Goal: Task Accomplishment & Management: Complete application form

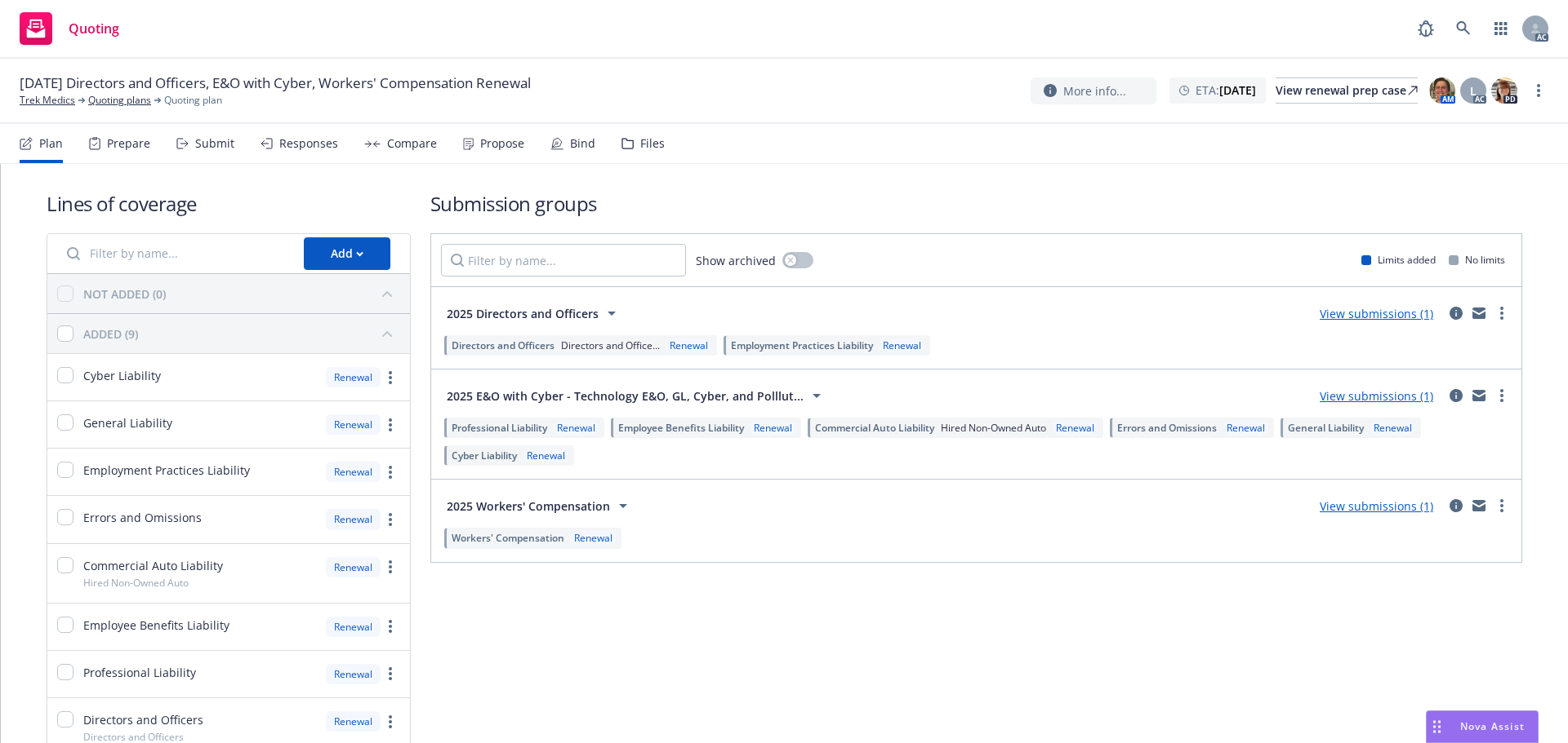
click at [201, 141] on div "Submit" at bounding box center [214, 143] width 39 height 13
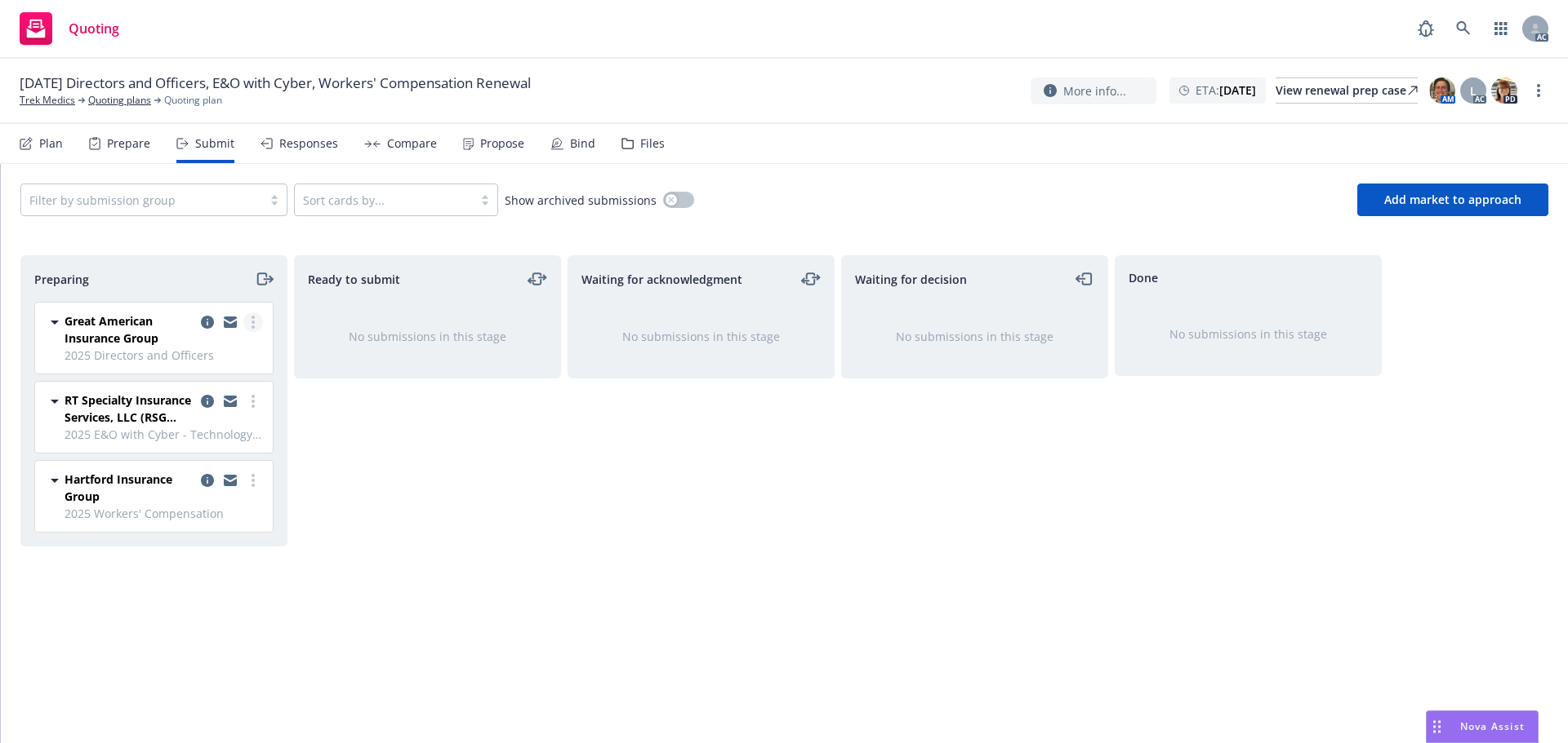
click at [256, 316] on link "more" at bounding box center [253, 323] width 20 height 20
click at [219, 393] on span "Log acknowledgement" at bounding box center [179, 388] width 160 height 16
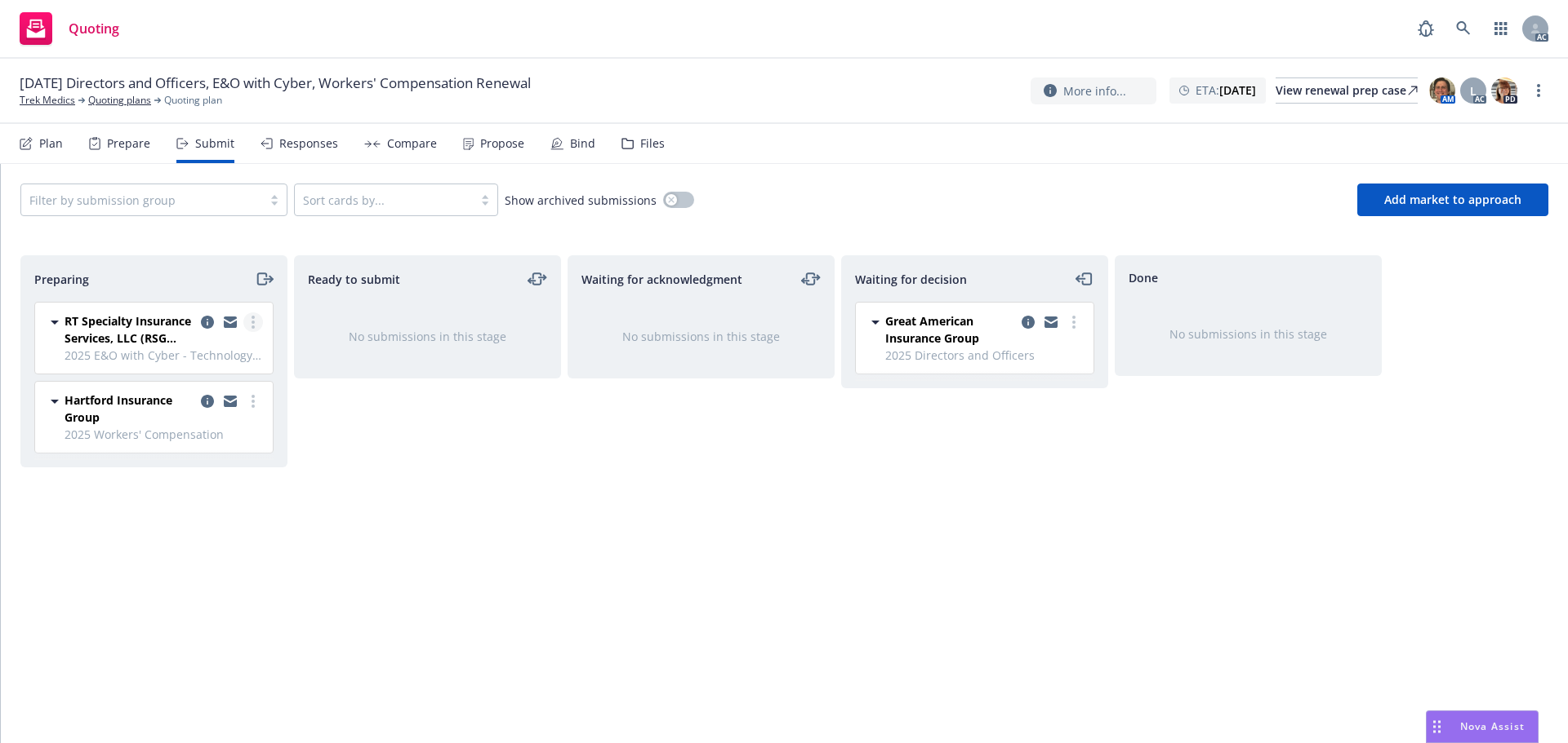
click at [253, 322] on circle "more" at bounding box center [252, 322] width 3 height 3
click at [212, 380] on span "Log acknowledgement" at bounding box center [179, 388] width 160 height 16
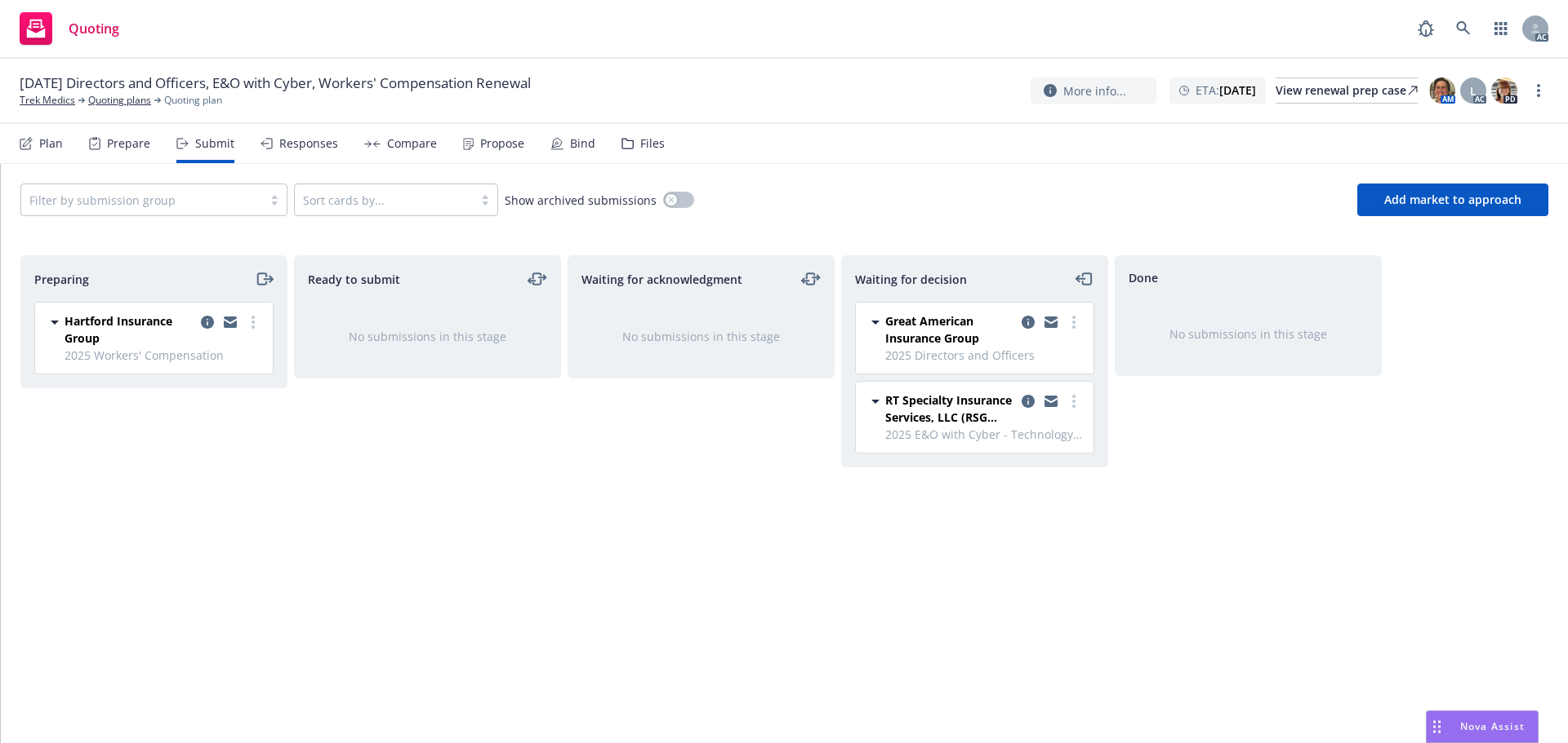
click at [253, 323] on circle "more" at bounding box center [252, 322] width 3 height 3
click at [215, 377] on link "Log acknowledgement" at bounding box center [180, 388] width 163 height 32
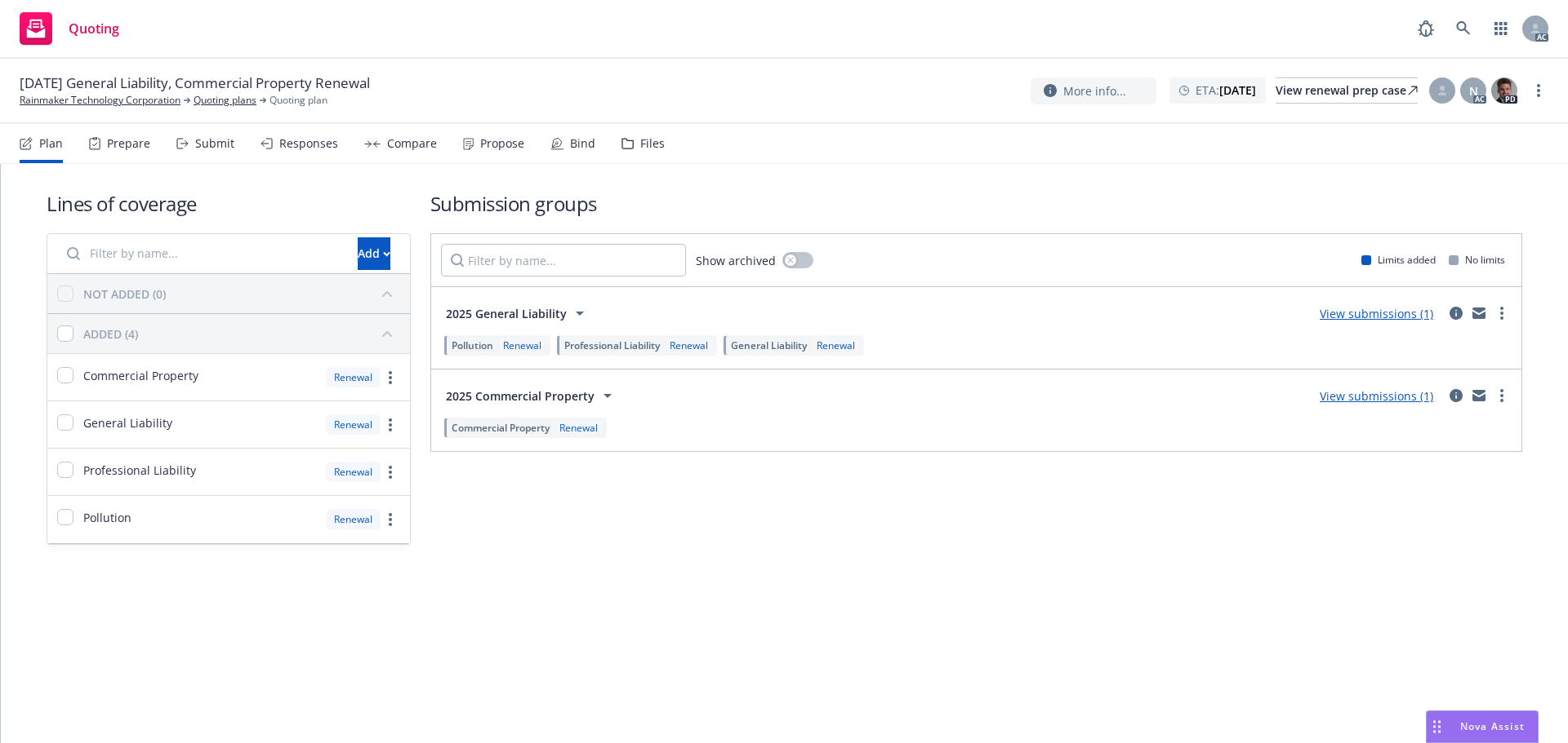
click at [198, 137] on div "Submit" at bounding box center [214, 143] width 39 height 13
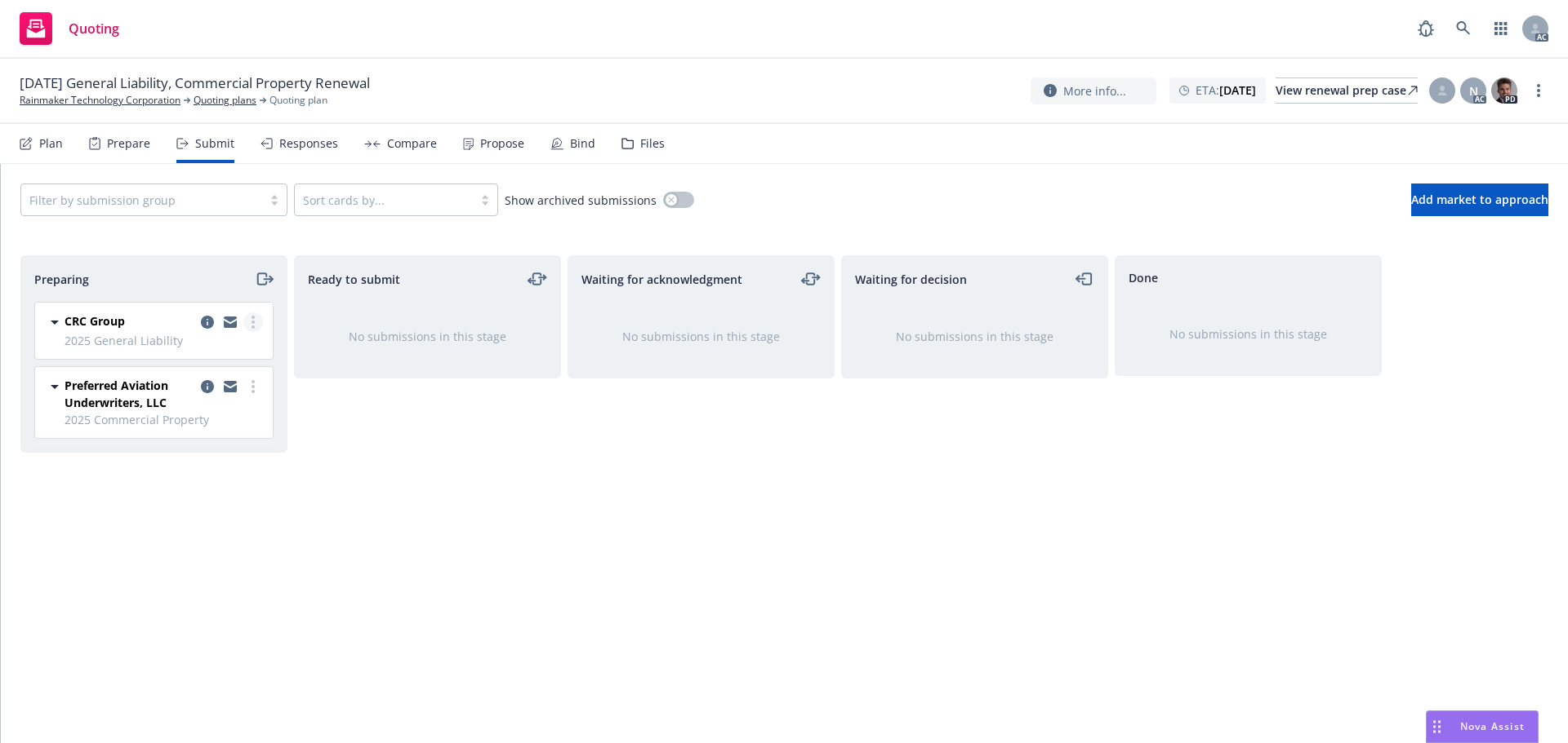
click at [259, 327] on link "more" at bounding box center [253, 323] width 20 height 20
click at [225, 382] on span "Log acknowledgement" at bounding box center [179, 388] width 160 height 16
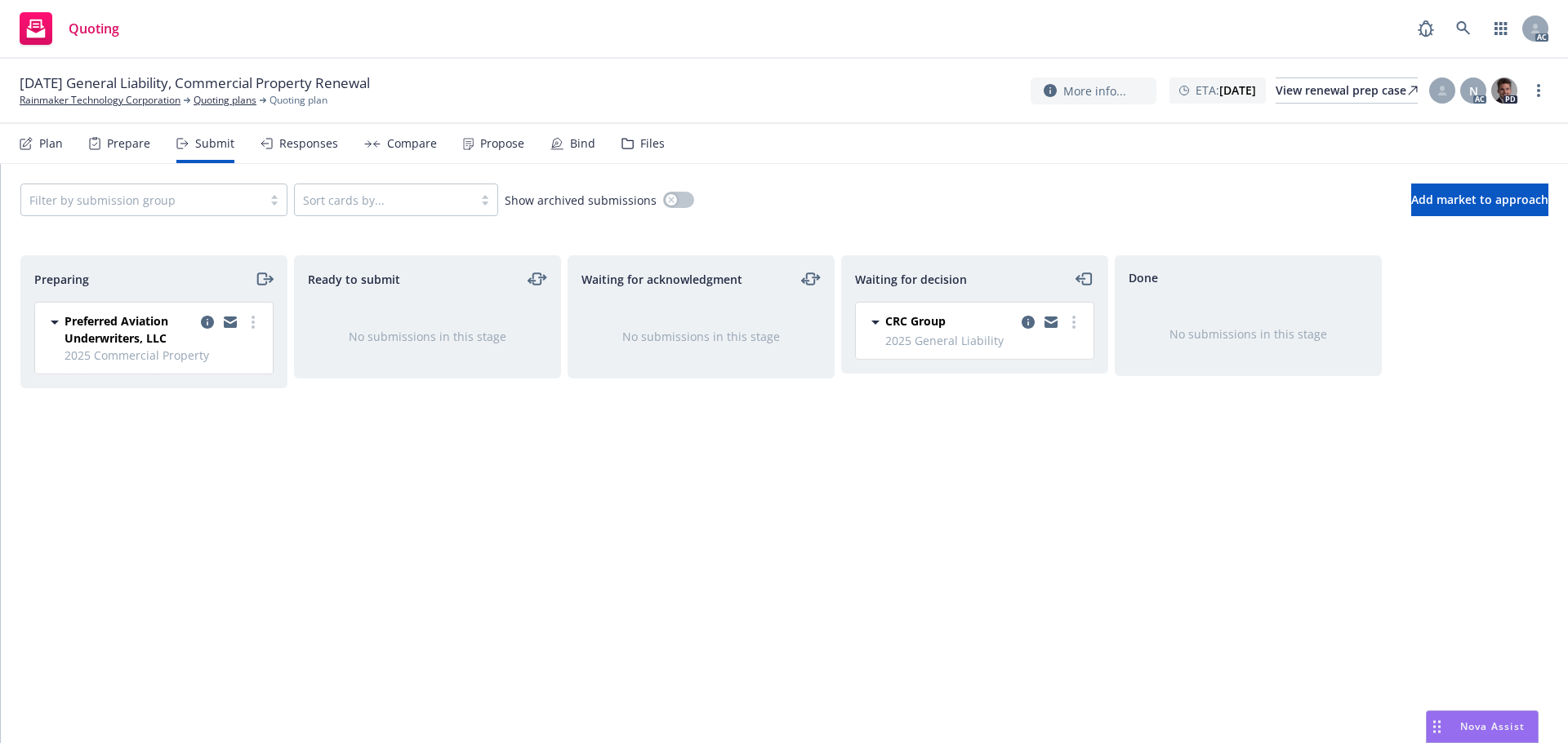
click at [251, 319] on icon "more" at bounding box center [252, 322] width 3 height 13
click at [210, 382] on span "Log acknowledgement" at bounding box center [179, 388] width 160 height 16
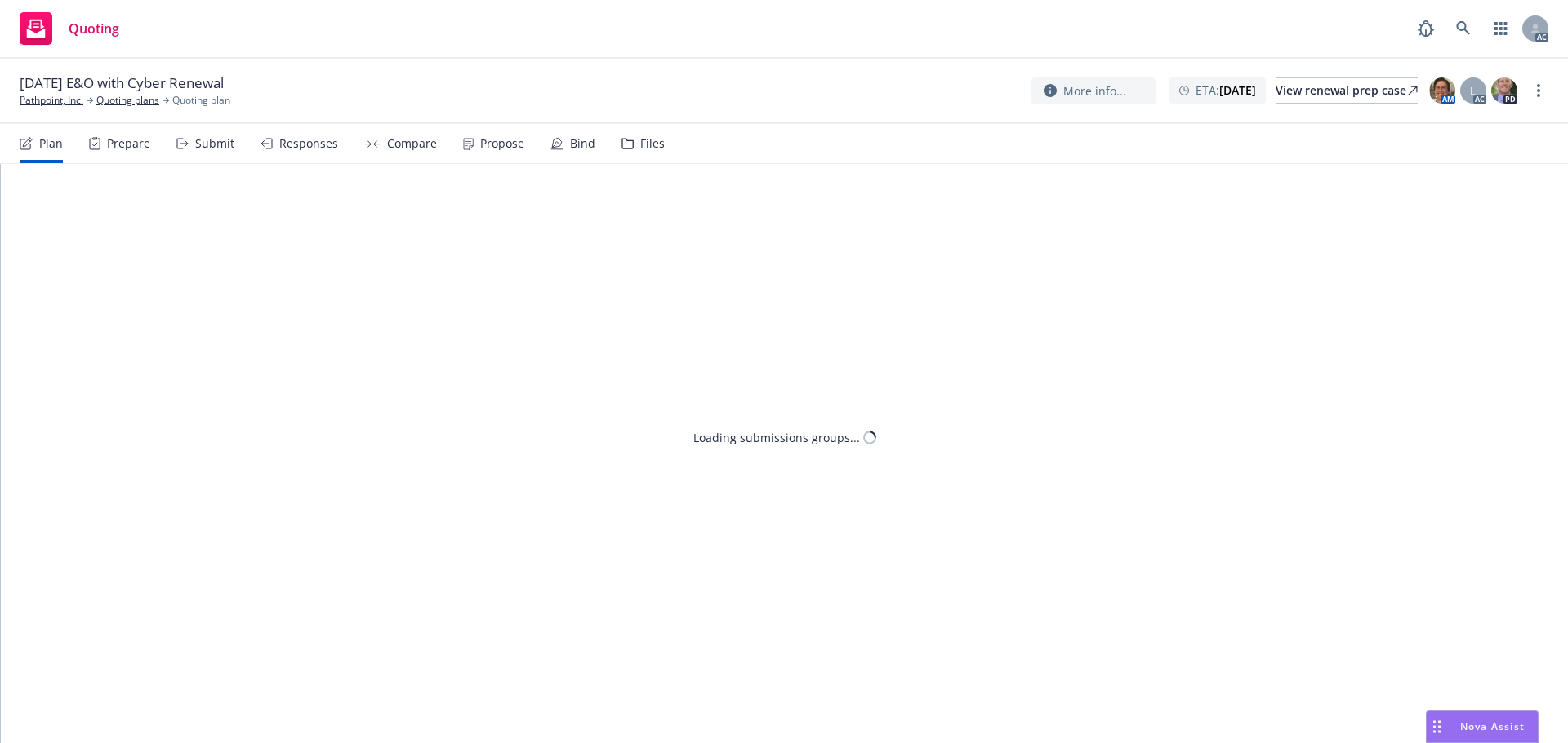
click at [195, 146] on div "Submit" at bounding box center [214, 143] width 39 height 13
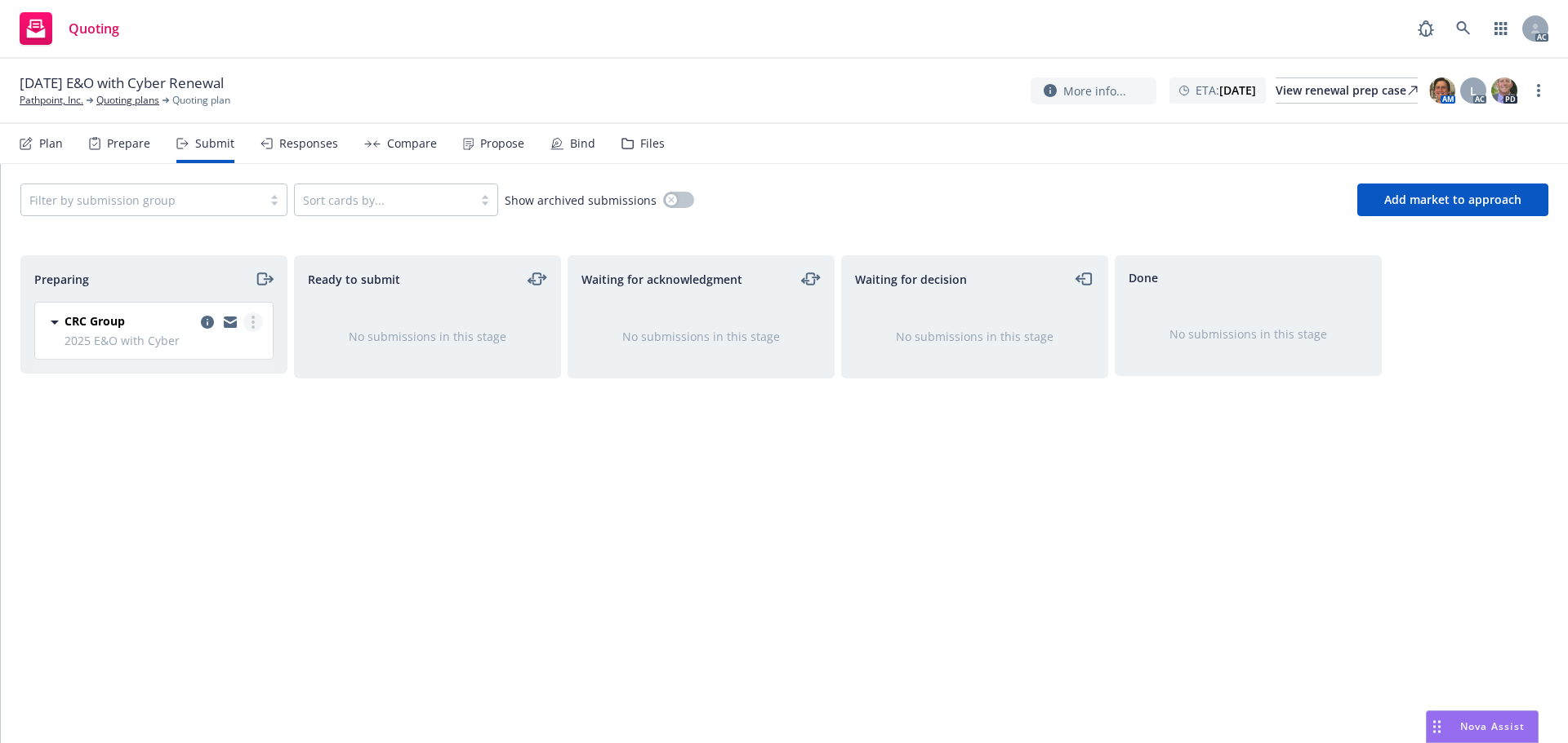
click at [253, 315] on link "more" at bounding box center [253, 323] width 20 height 20
click at [202, 372] on link "Log acknowledgement" at bounding box center [180, 388] width 163 height 32
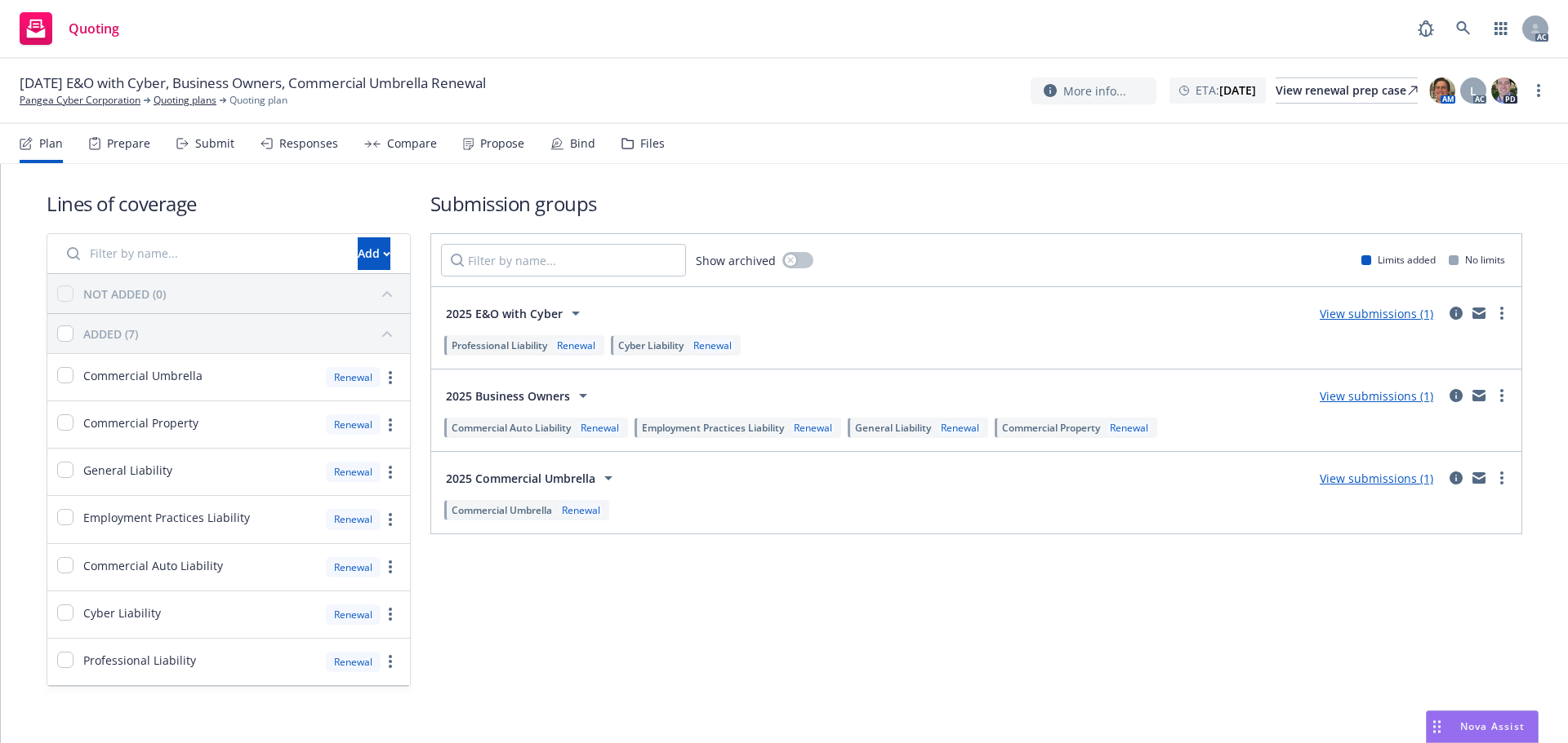
click at [185, 144] on icon at bounding box center [184, 144] width 8 height 0
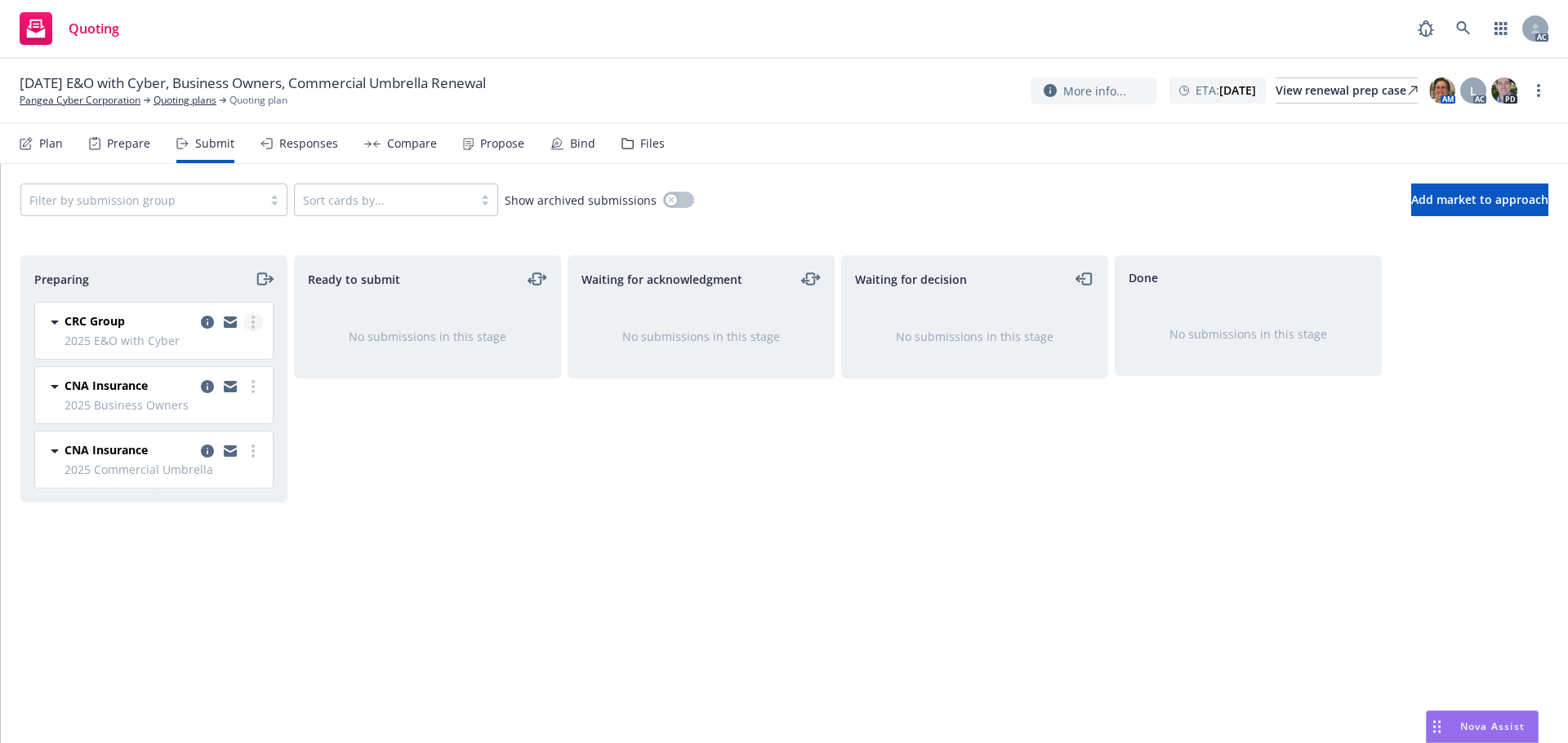
click at [258, 326] on link "more" at bounding box center [253, 323] width 20 height 20
click at [212, 377] on link "Log acknowledgement" at bounding box center [180, 388] width 163 height 32
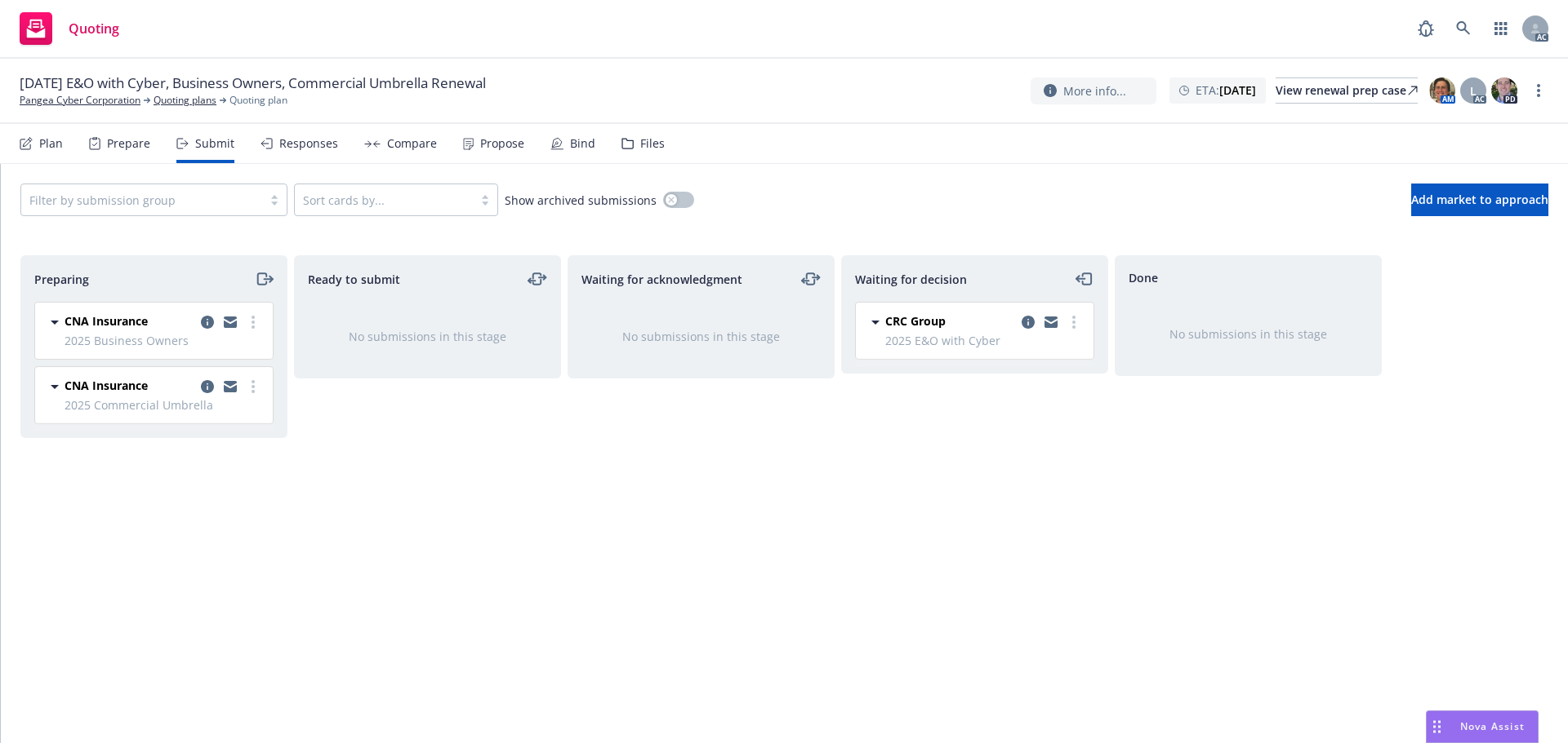
click at [249, 317] on link "more" at bounding box center [253, 323] width 20 height 20
drag, startPoint x: 526, startPoint y: 443, endPoint x: 516, endPoint y: 438, distance: 11.2
click at [526, 443] on div "Ready to submit No submissions in this stage" at bounding box center [426, 482] width 267 height 454
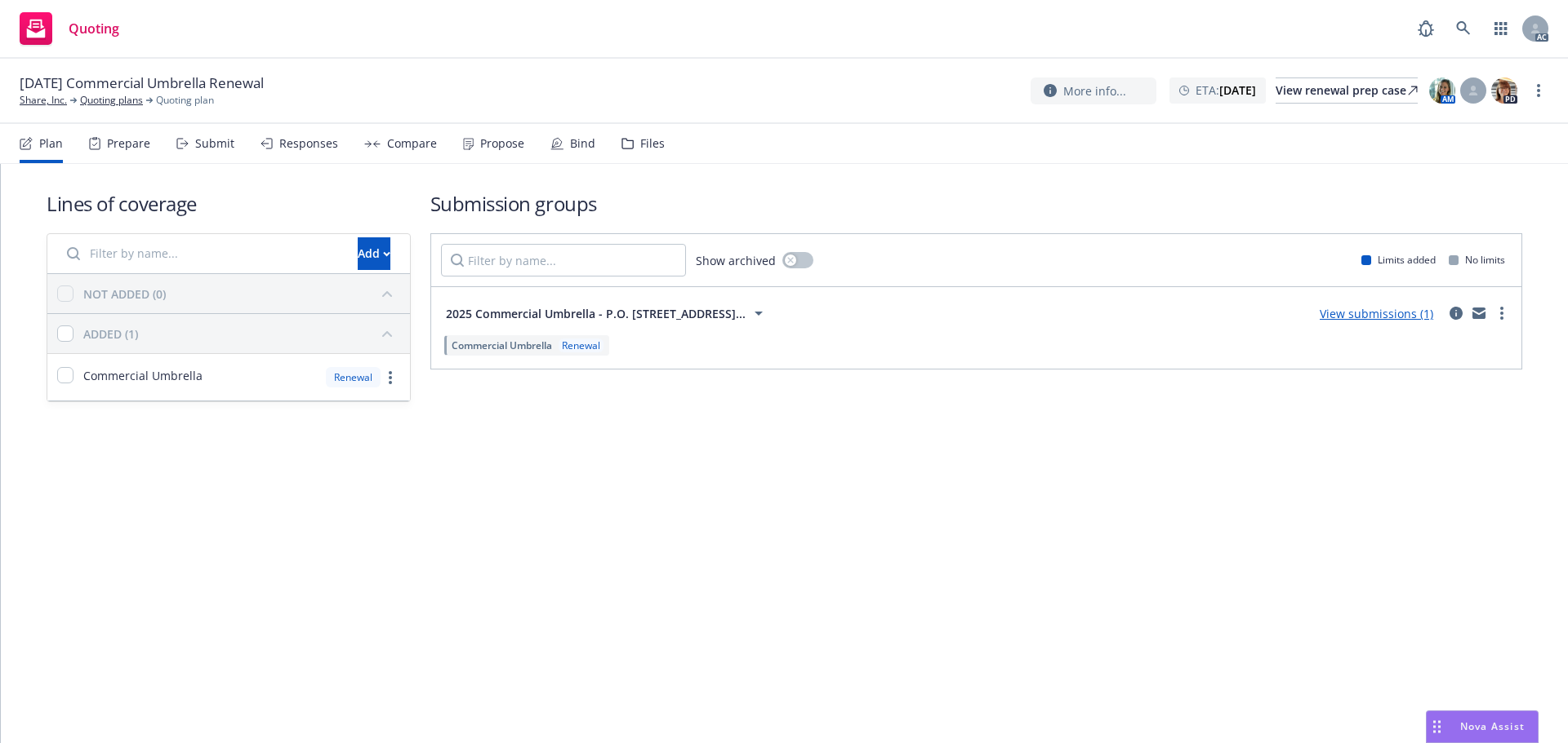
click at [219, 137] on div "Submit" at bounding box center [214, 143] width 39 height 13
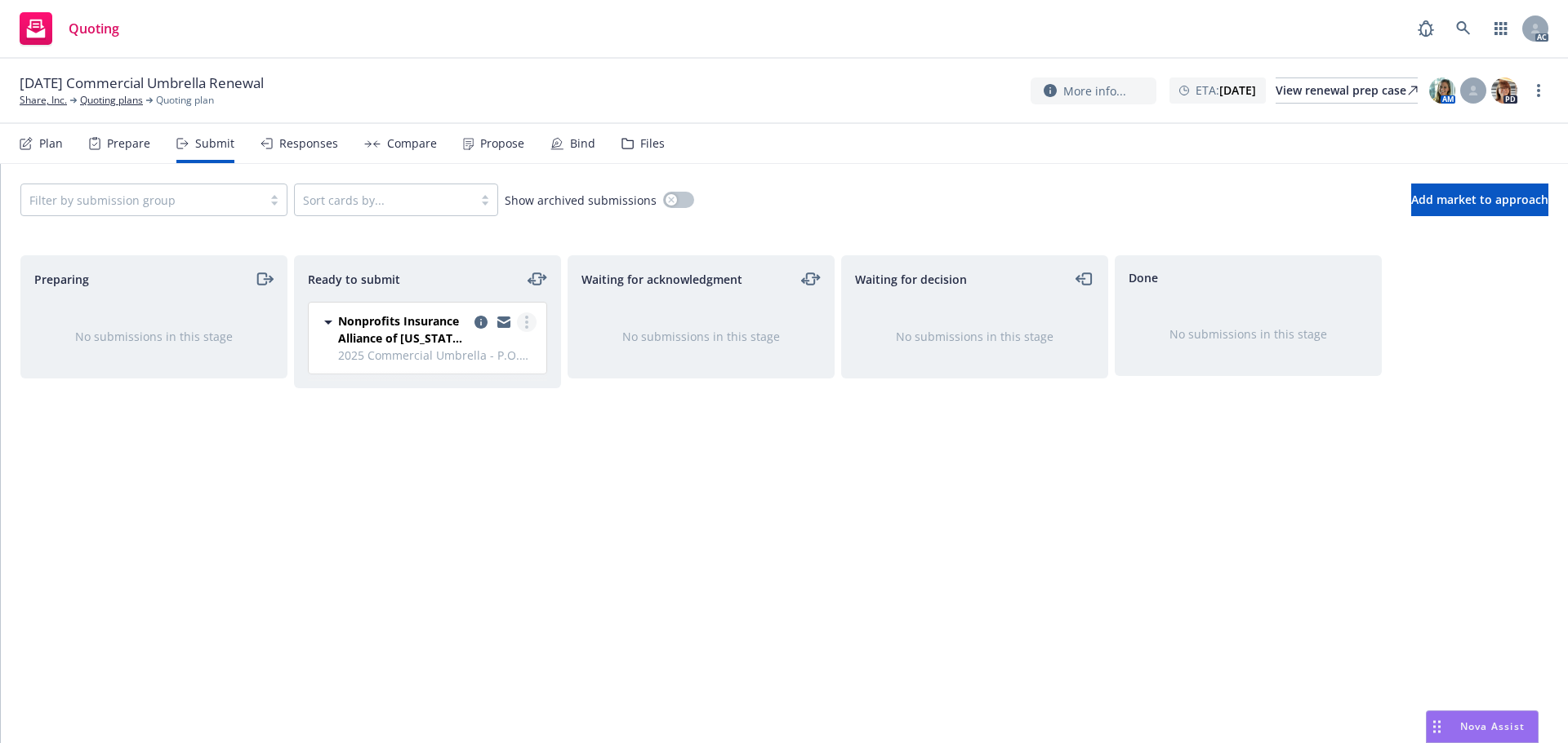
click at [527, 320] on icon "more" at bounding box center [526, 322] width 3 height 13
click at [1537, 102] on div "More info... ETA : [DATE] View renewal prep case AM PD" at bounding box center [1288, 91] width 517 height 29
click at [1541, 93] on link "more" at bounding box center [1539, 91] width 20 height 20
click at [1497, 127] on link "Copy logging email" at bounding box center [1456, 124] width 182 height 32
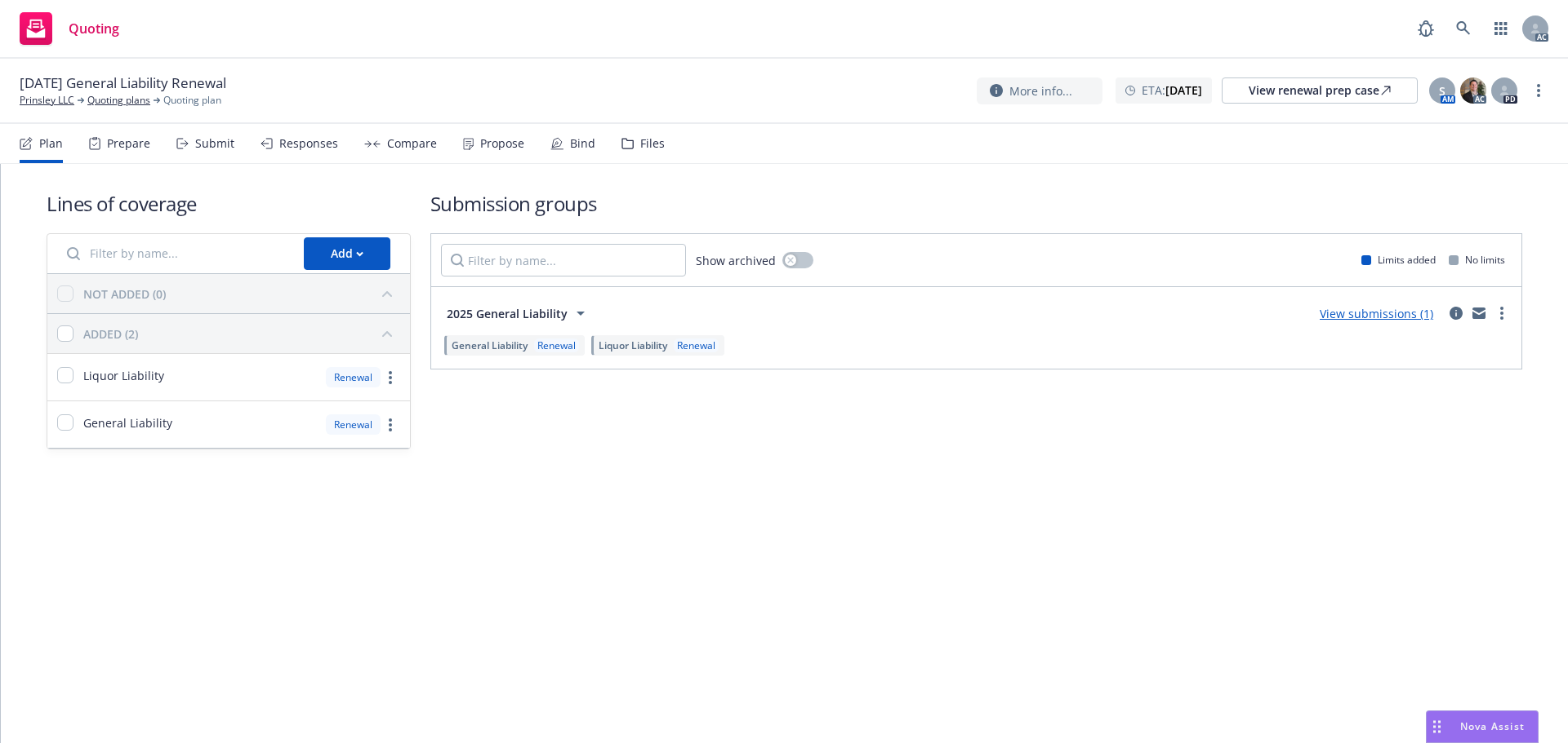
click at [184, 145] on icon at bounding box center [182, 144] width 13 height 12
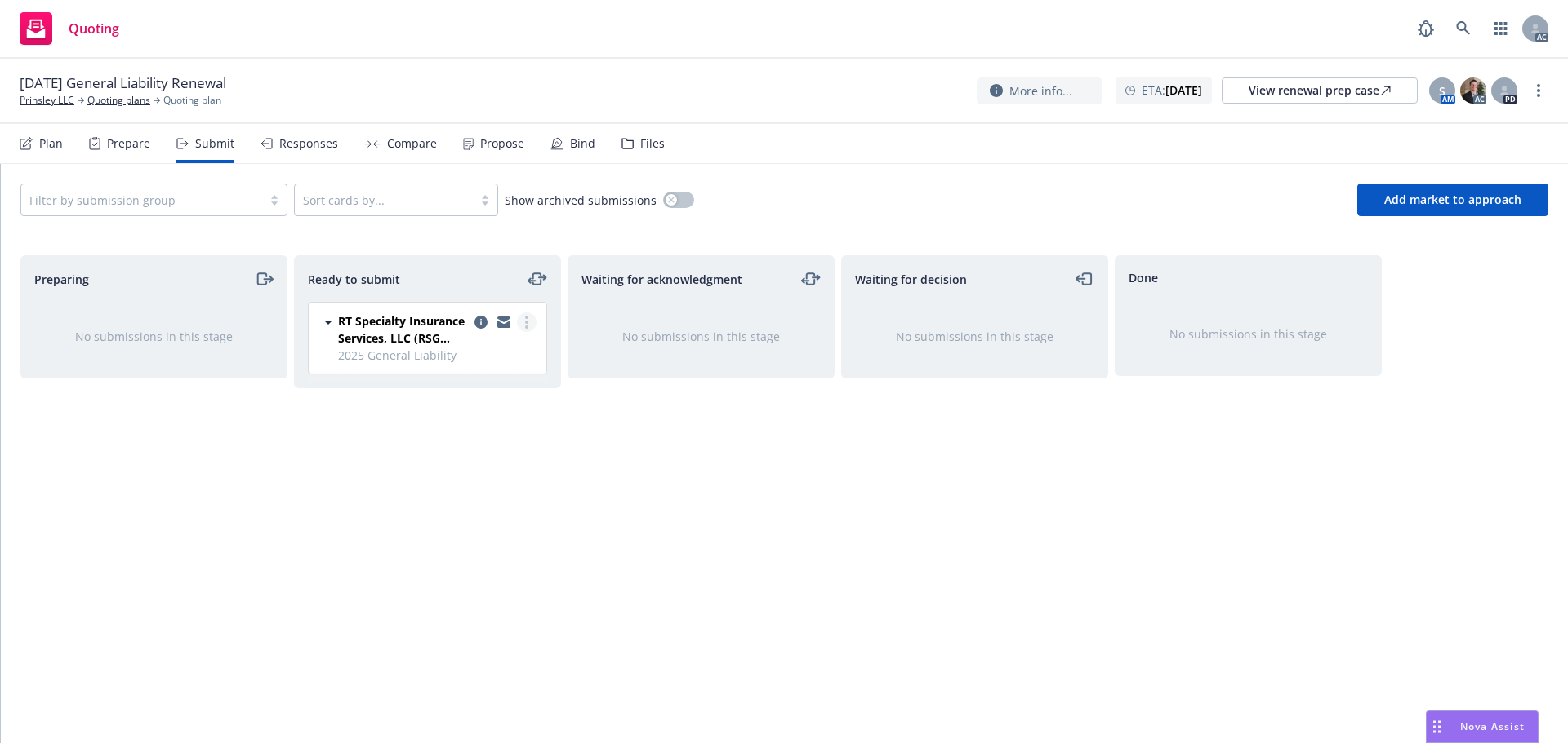
click at [531, 319] on link "more" at bounding box center [526, 323] width 20 height 20
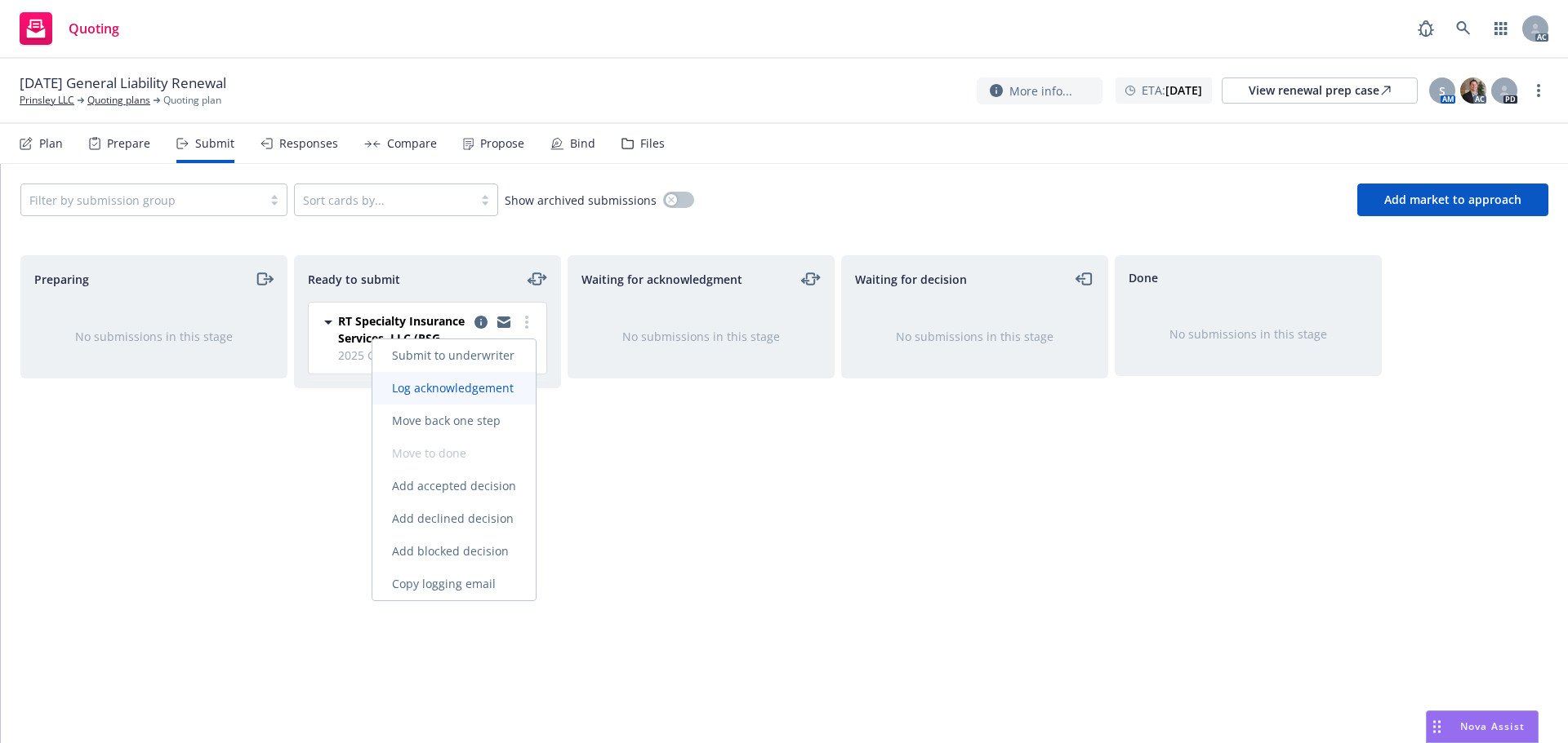
click at [485, 382] on span "Log acknowledgement" at bounding box center [453, 388] width 160 height 16
